Goal: Use online tool/utility: Utilize a website feature to perform a specific function

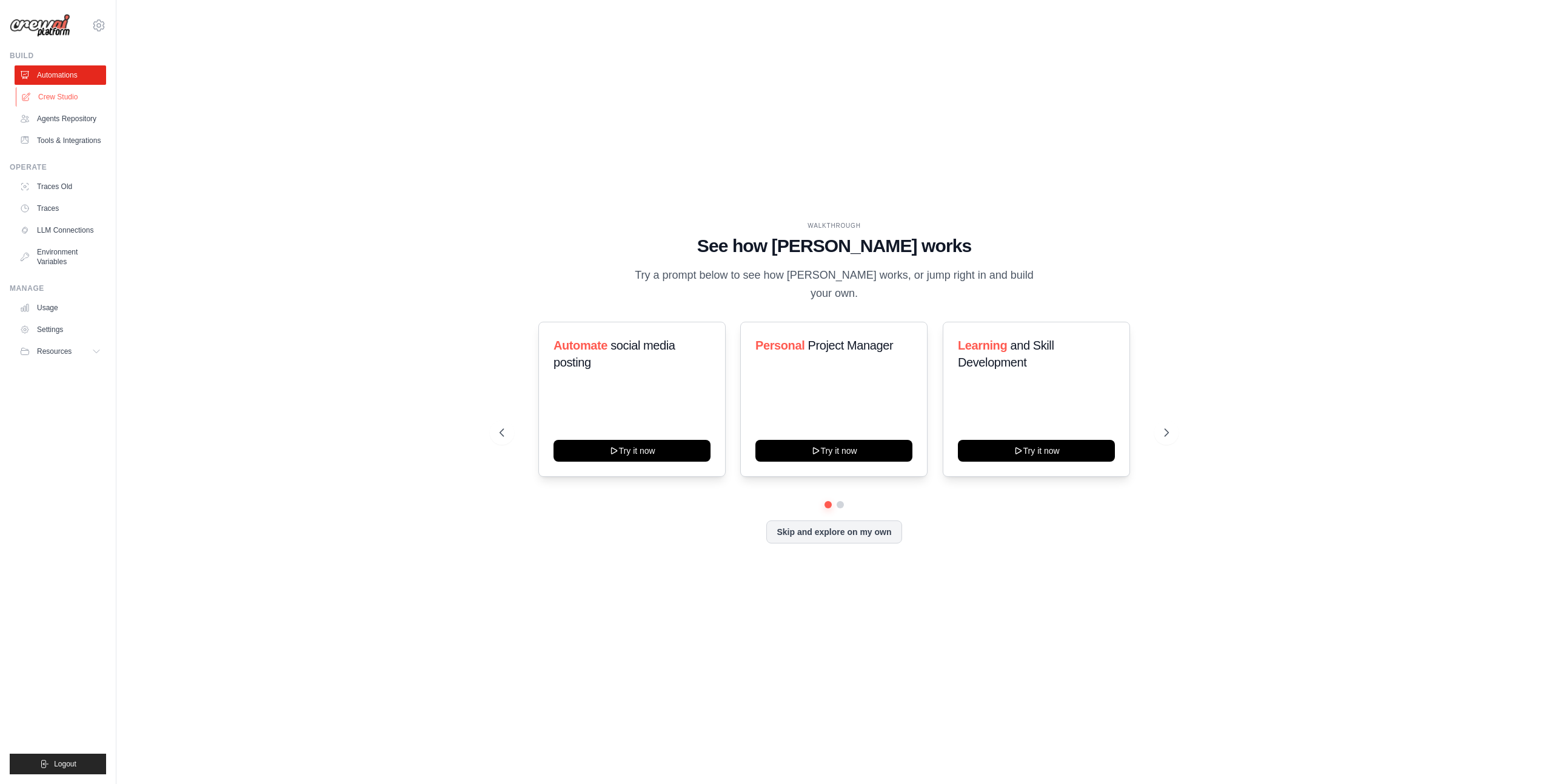
click at [59, 95] on link "Crew Studio" at bounding box center [62, 96] width 92 height 19
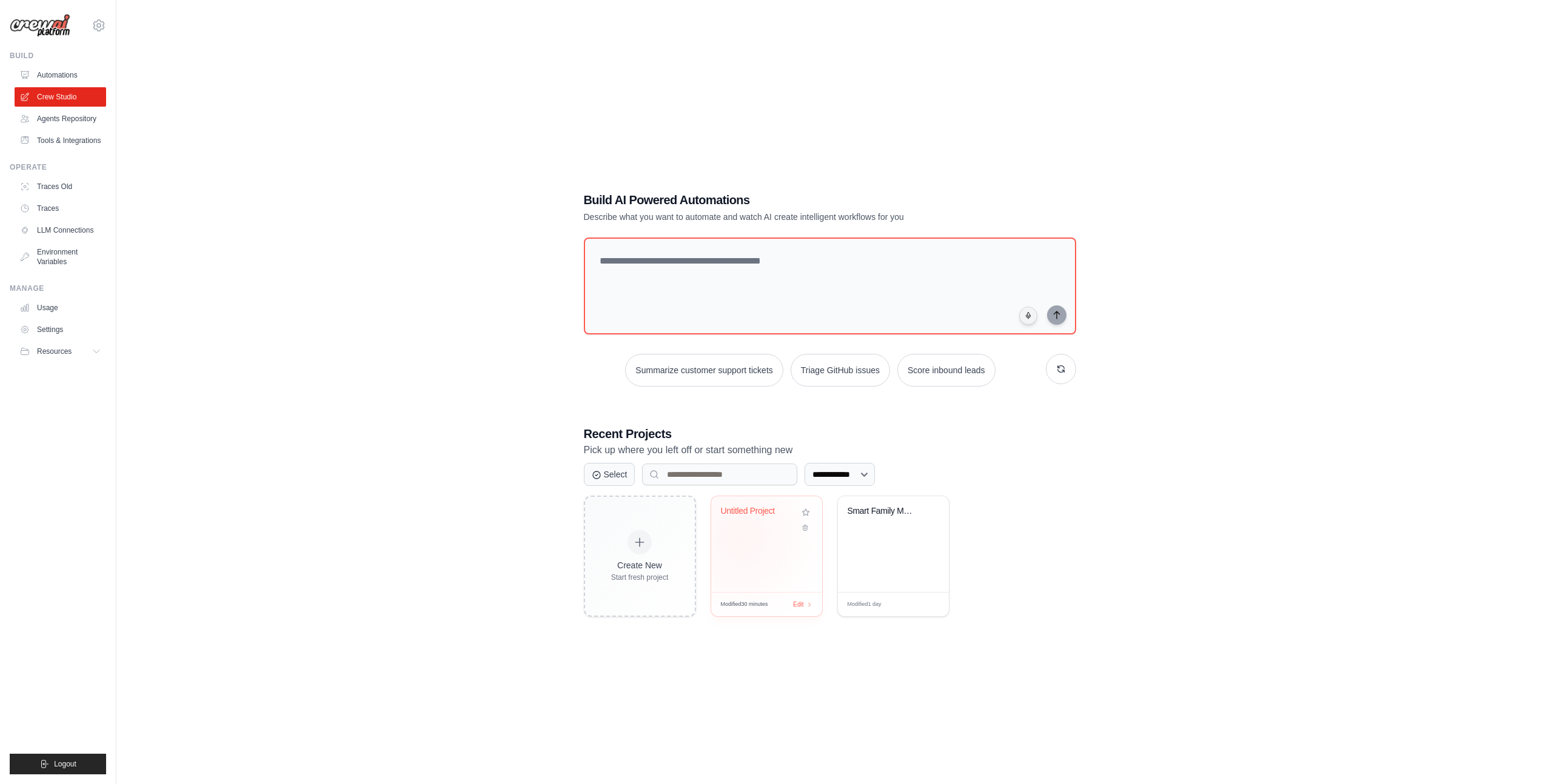
click at [740, 537] on div "Untitled Project" at bounding box center [766, 544] width 111 height 96
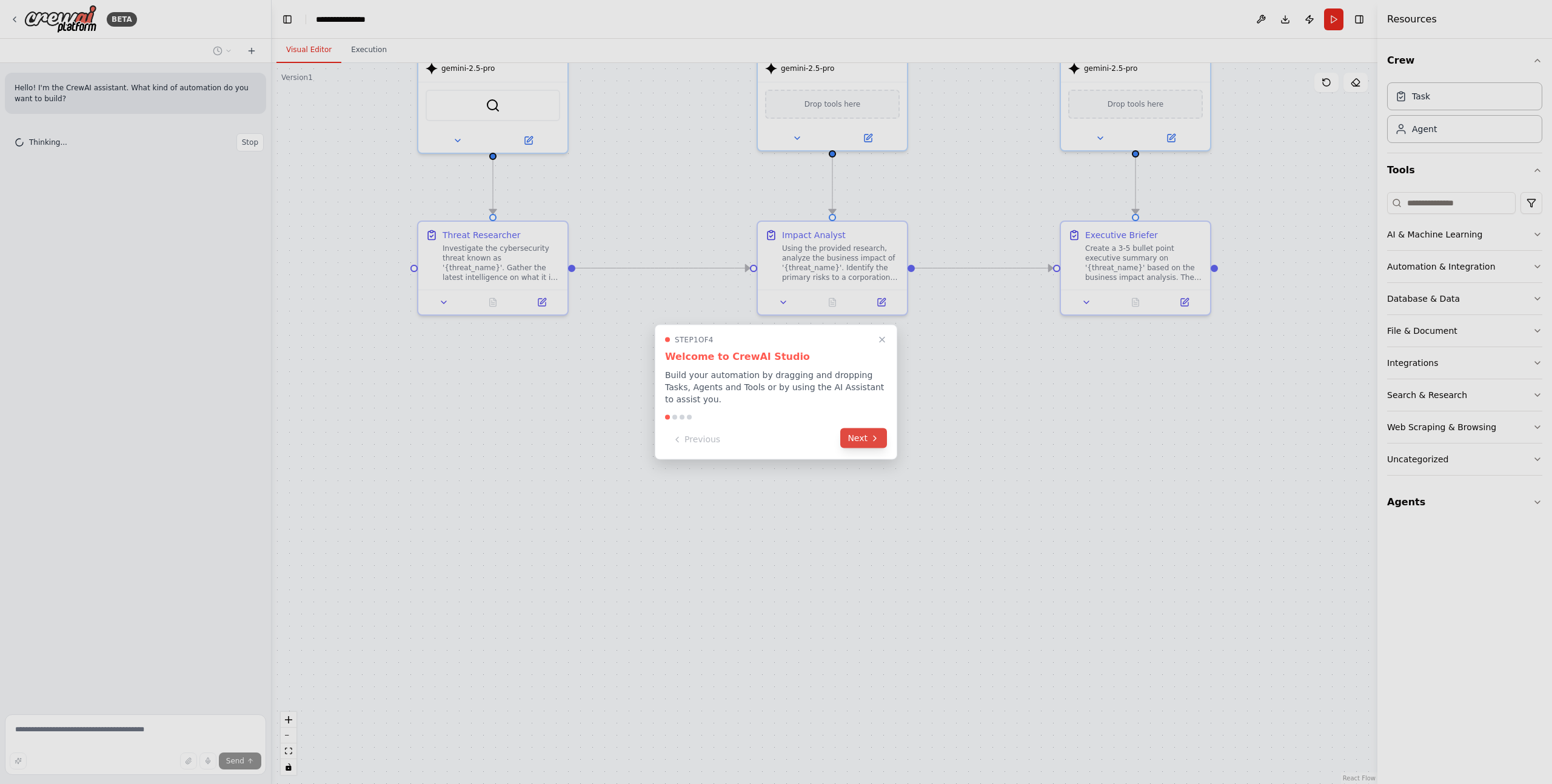
click at [852, 445] on button "Next" at bounding box center [863, 439] width 47 height 20
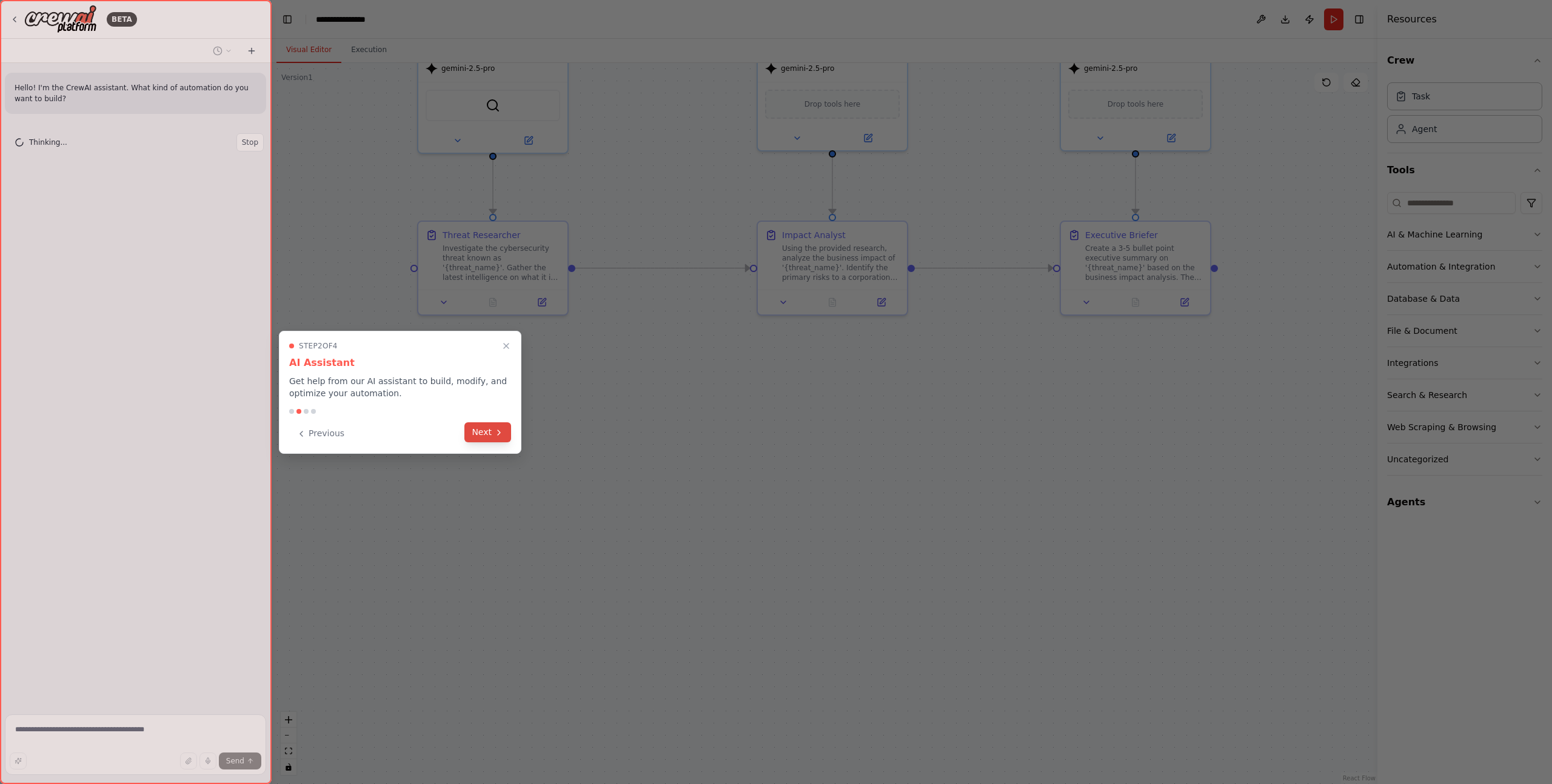
click at [497, 441] on button "Next" at bounding box center [487, 433] width 47 height 20
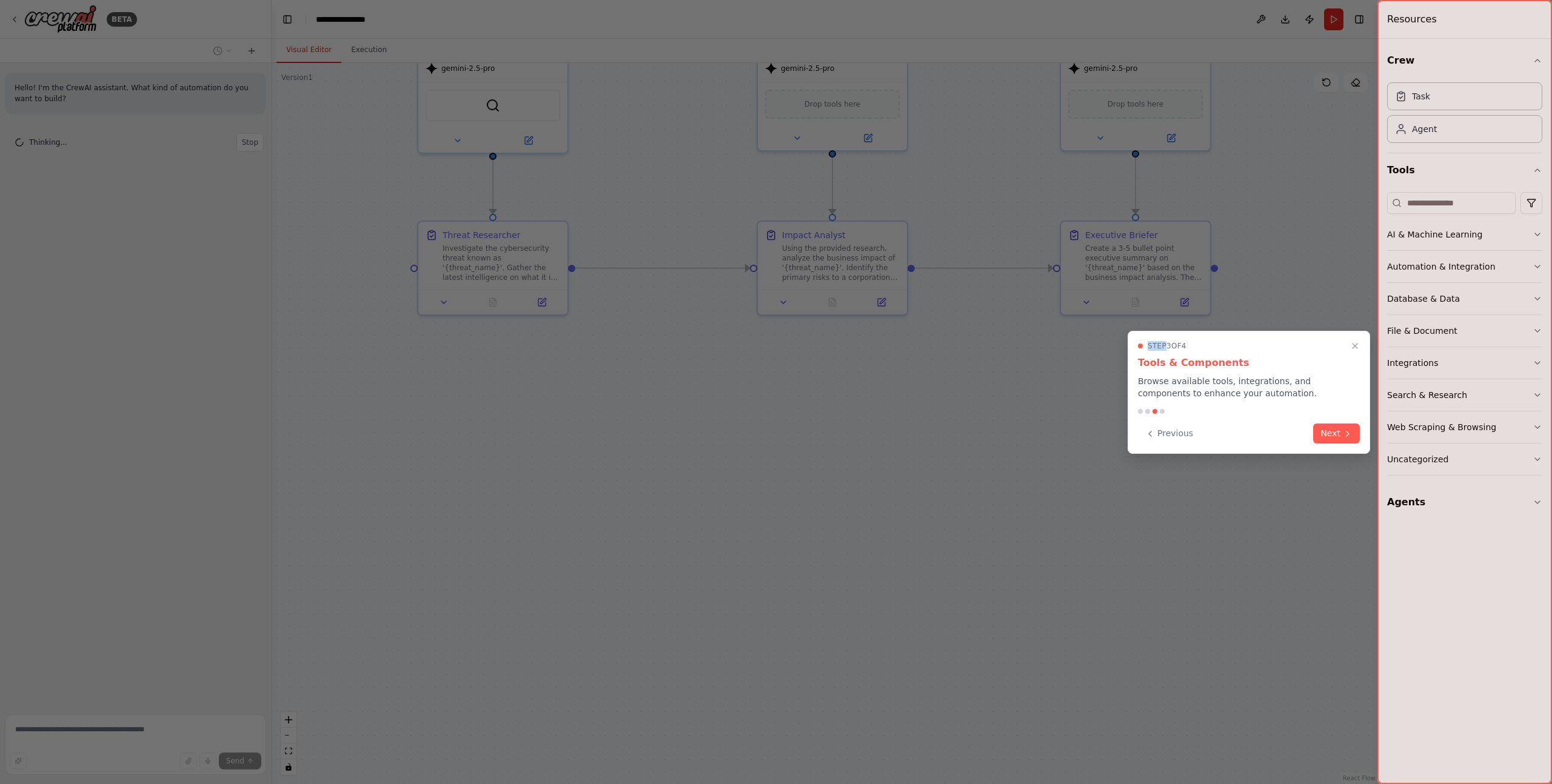
drag, startPoint x: 1284, startPoint y: 340, endPoint x: 1167, endPoint y: 341, distance: 117.0
click at [1166, 342] on div "Step 3 of 4 Tools & Components Browse available tools, integrations, and compon…" at bounding box center [1249, 392] width 242 height 123
click at [1334, 434] on button "Next" at bounding box center [1336, 433] width 47 height 20
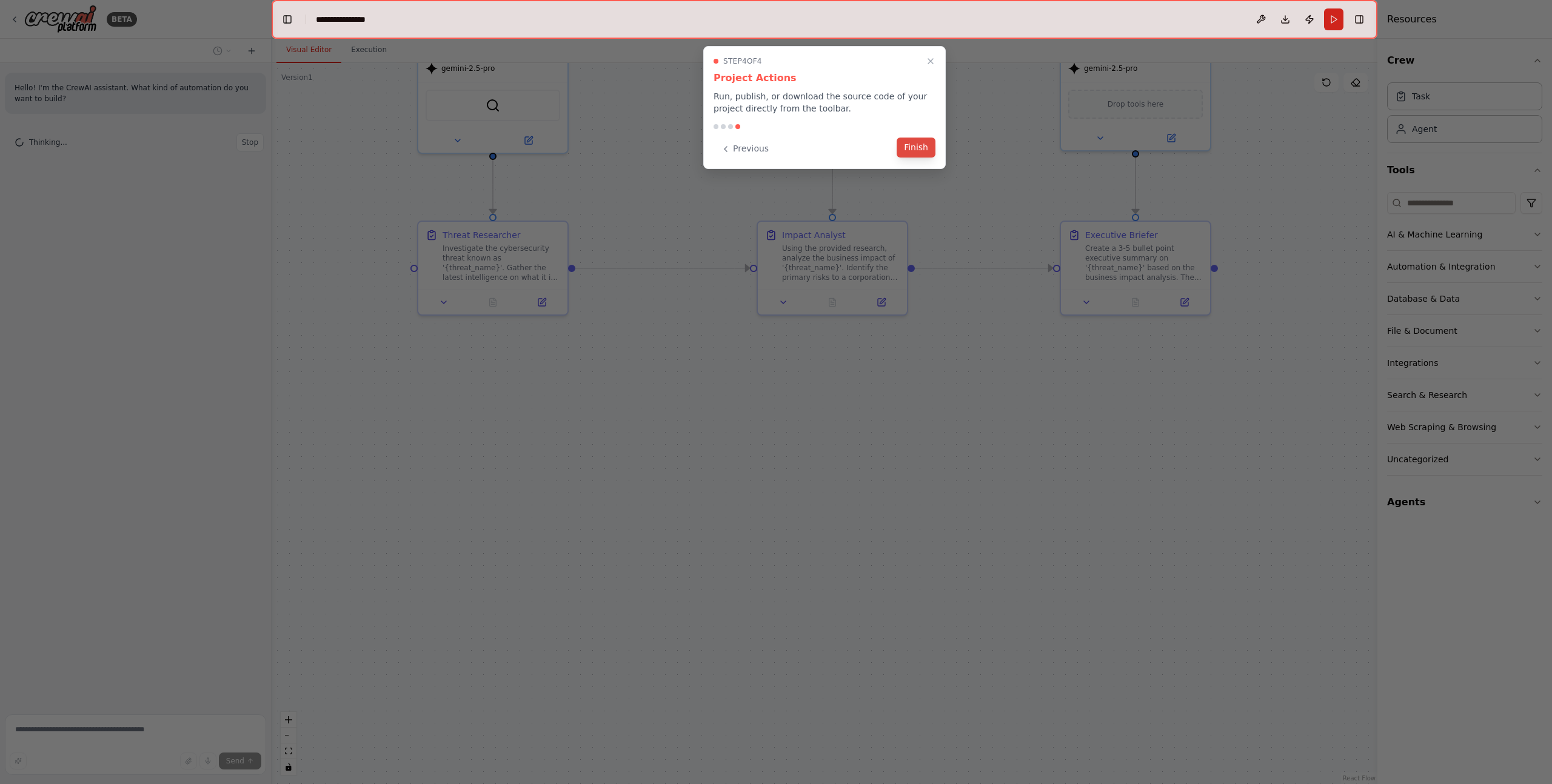
click at [924, 147] on button "Finish" at bounding box center [916, 148] width 39 height 20
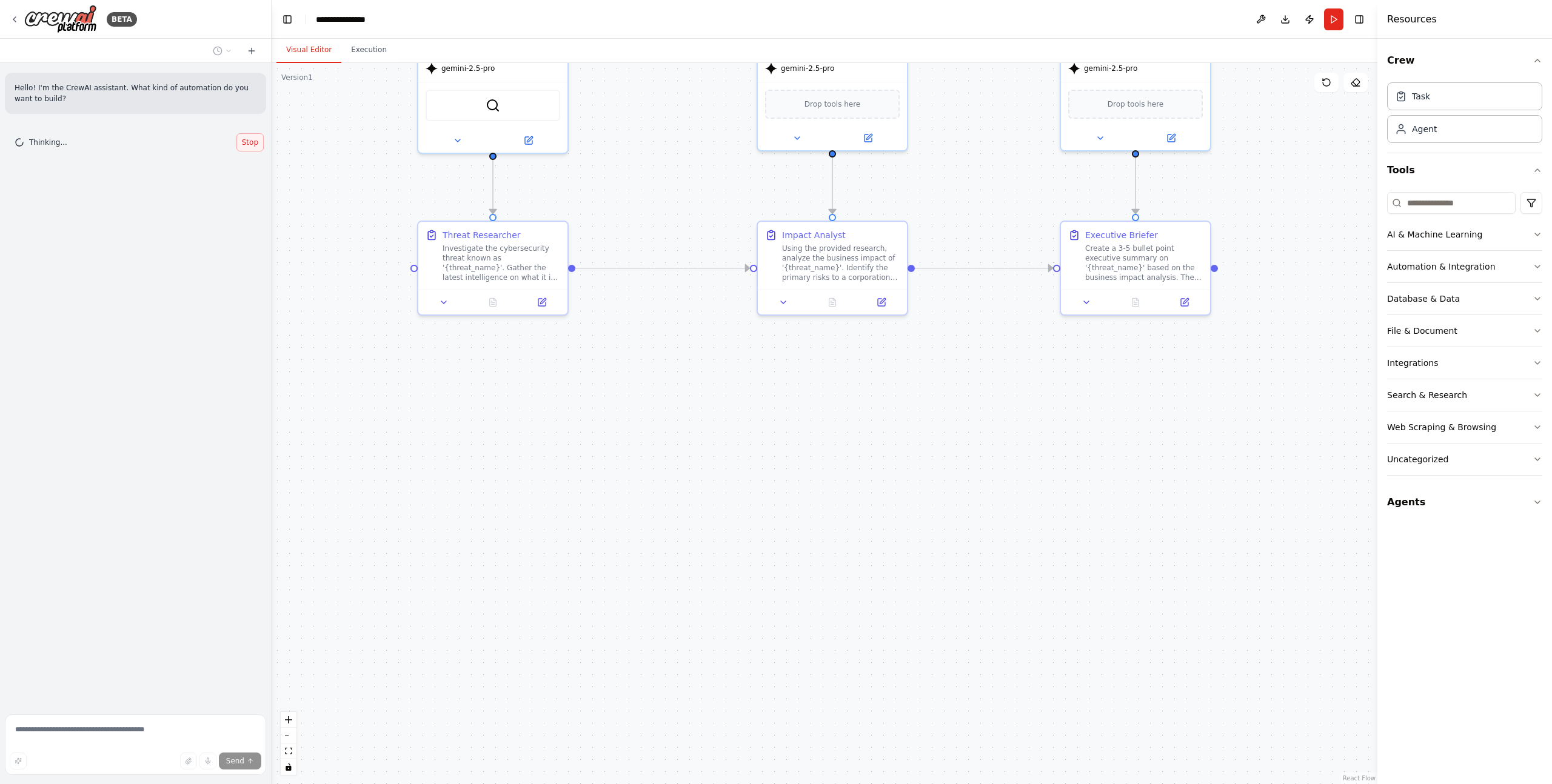
click at [247, 146] on span "Stop" at bounding box center [250, 143] width 16 height 10
click at [110, 725] on textarea at bounding box center [135, 745] width 261 height 61
type textarea "**********"
